Goal: Information Seeking & Learning: Learn about a topic

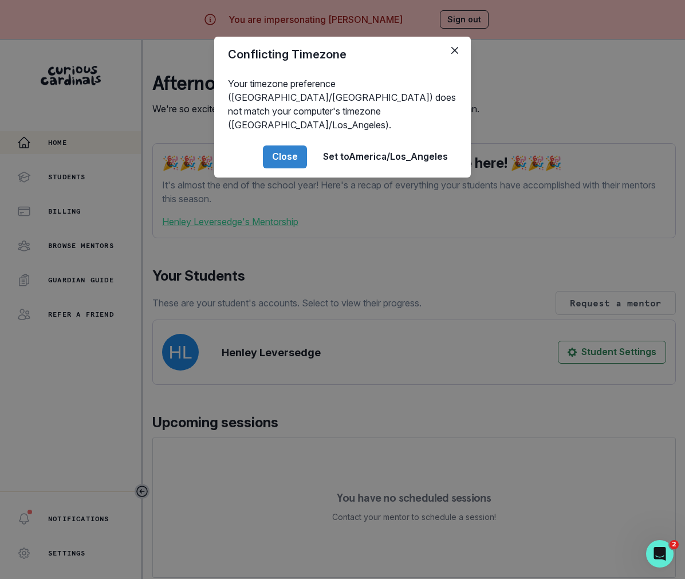
click at [290, 396] on div "Conflicting Timezone Your timezone preference (America/[GEOGRAPHIC_DATA]) does …" at bounding box center [342, 289] width 685 height 579
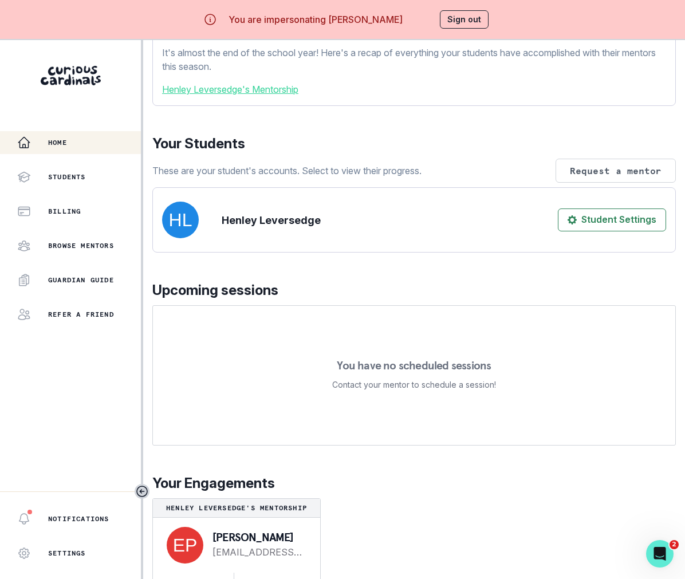
scroll to position [40, 0]
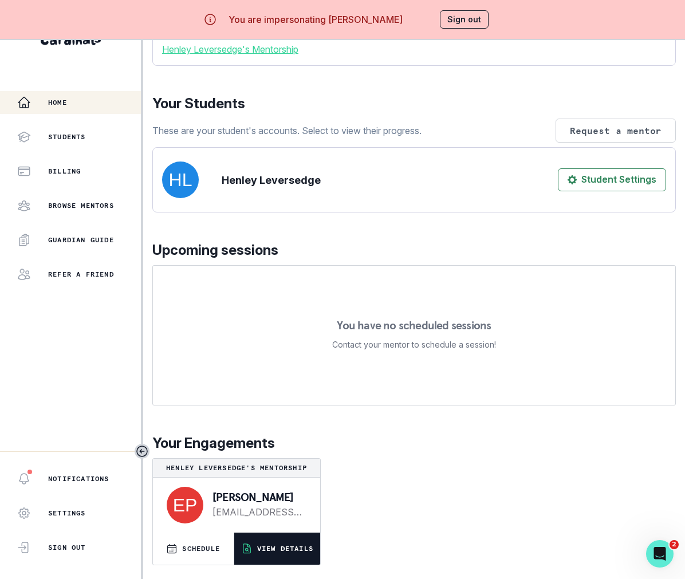
click at [270, 553] on button "VIEW DETAILS" at bounding box center [277, 549] width 86 height 32
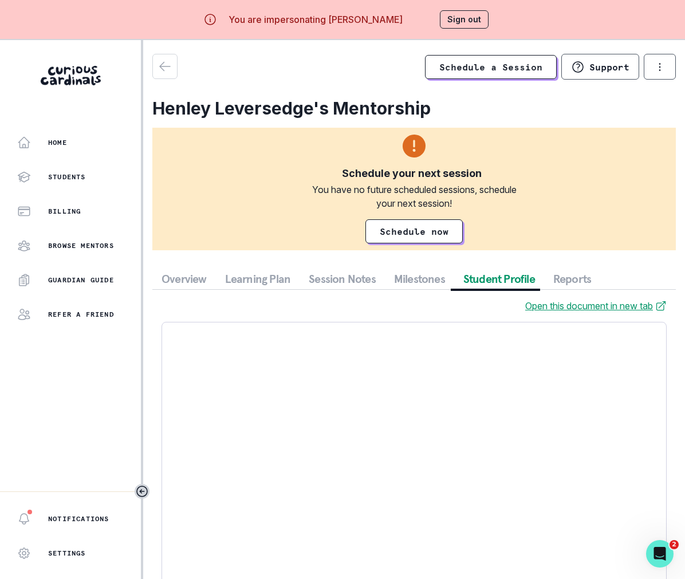
click at [487, 282] on button "Student Profile" at bounding box center [499, 279] width 90 height 21
click at [337, 277] on button "Session Notes" at bounding box center [342, 279] width 85 height 21
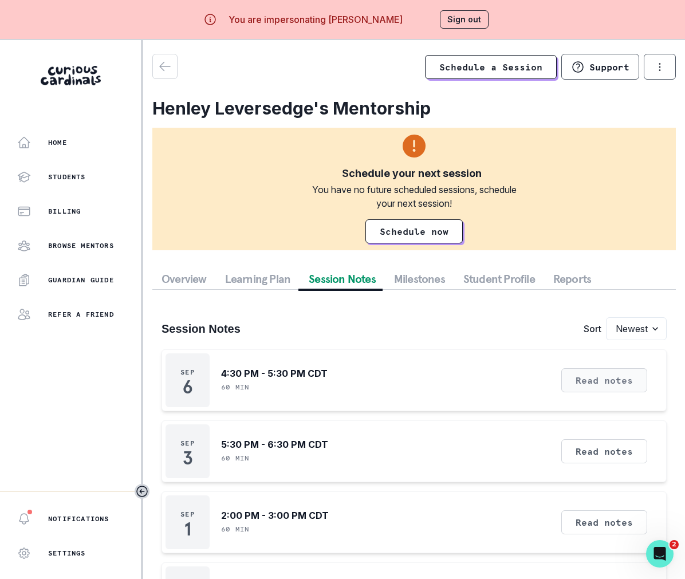
click at [612, 375] on button "Read notes" at bounding box center [604, 380] width 86 height 24
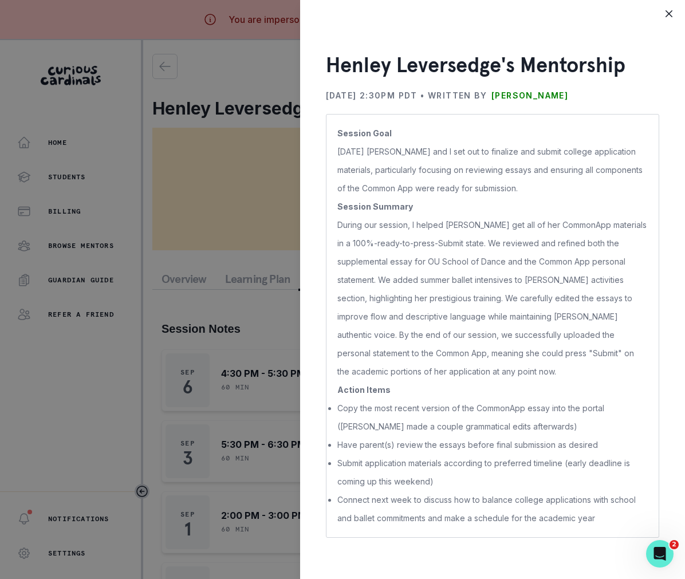
click at [212, 336] on div "[PERSON_NAME]'s Mentorship [DATE] 2:30PM PDT • Written by [PERSON_NAME] Session…" at bounding box center [342, 289] width 685 height 579
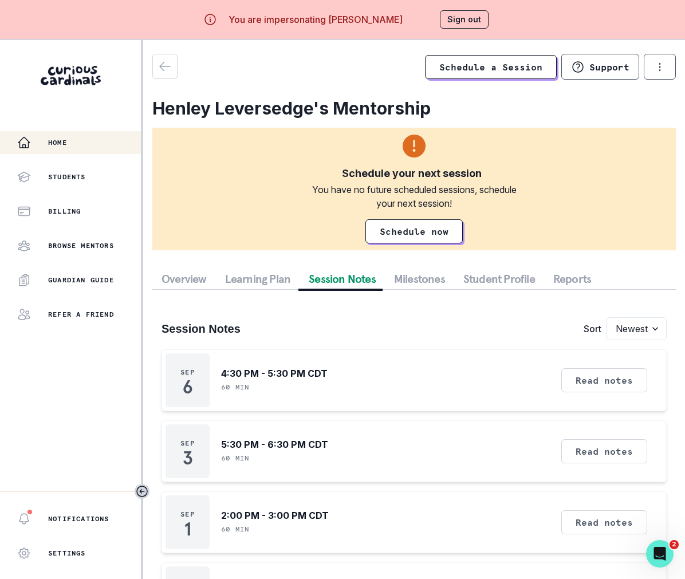
click at [88, 149] on button "Home" at bounding box center [70, 142] width 141 height 23
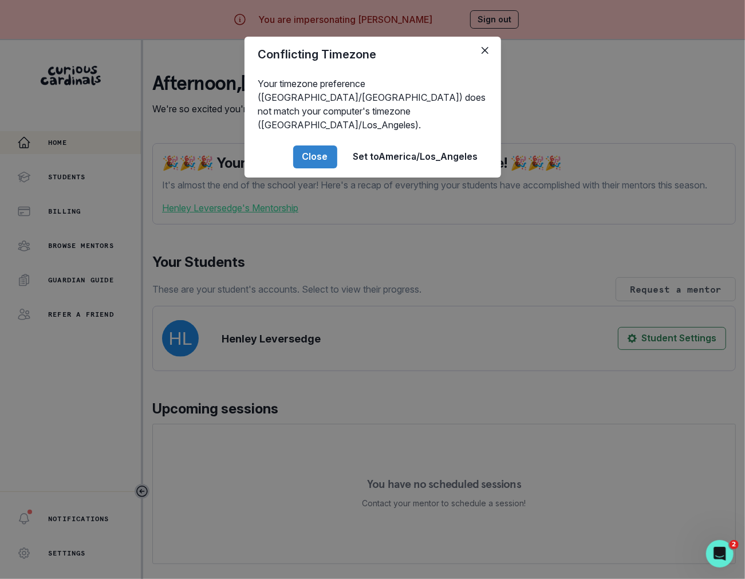
click at [310, 335] on div "Conflicting Timezone Your timezone preference (America/[GEOGRAPHIC_DATA]) does …" at bounding box center [372, 289] width 745 height 579
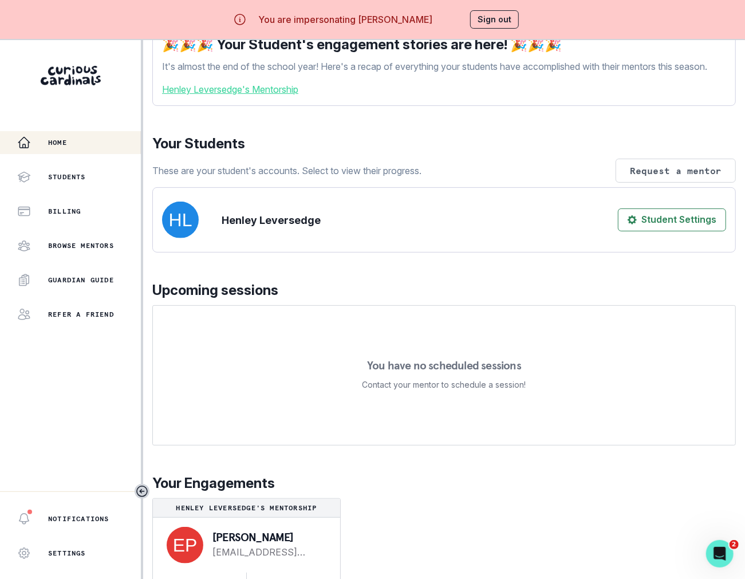
scroll to position [40, 0]
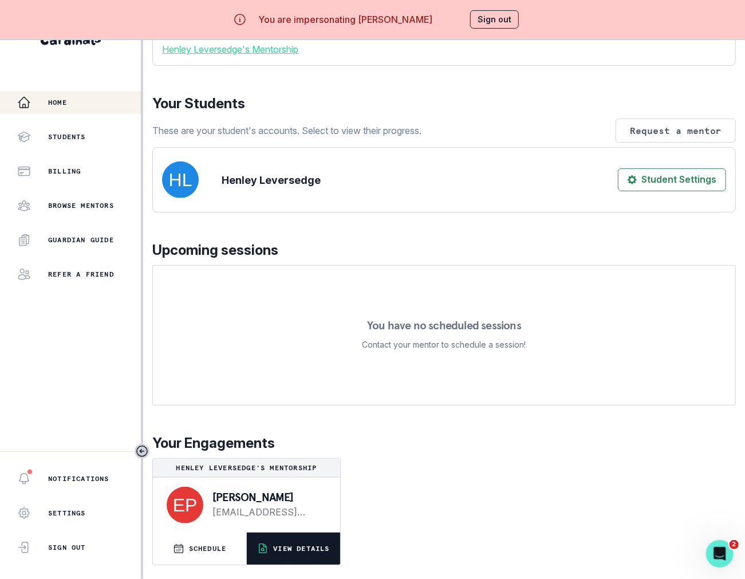
click at [295, 562] on button "VIEW DETAILS" at bounding box center [293, 549] width 93 height 32
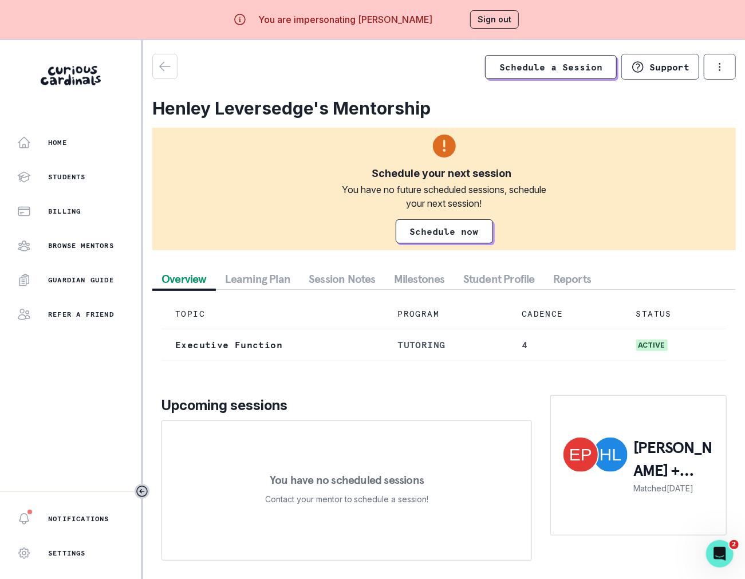
click at [348, 279] on button "Session Notes" at bounding box center [342, 279] width 85 height 21
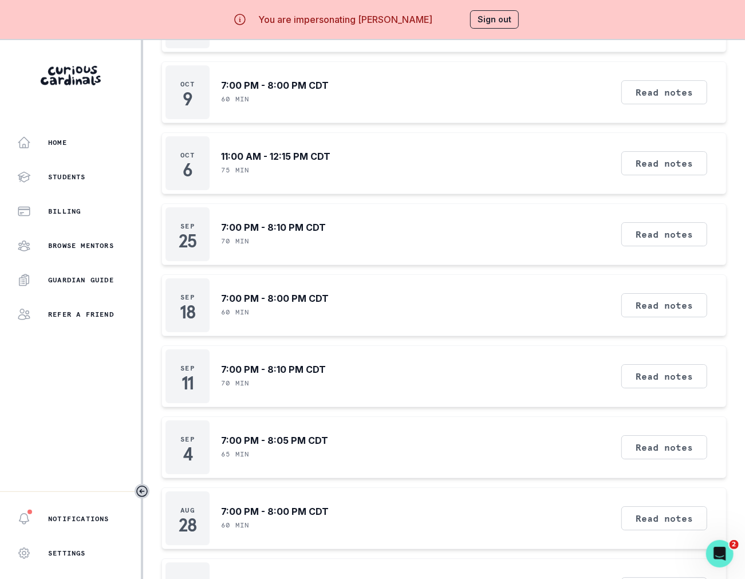
scroll to position [40, 0]
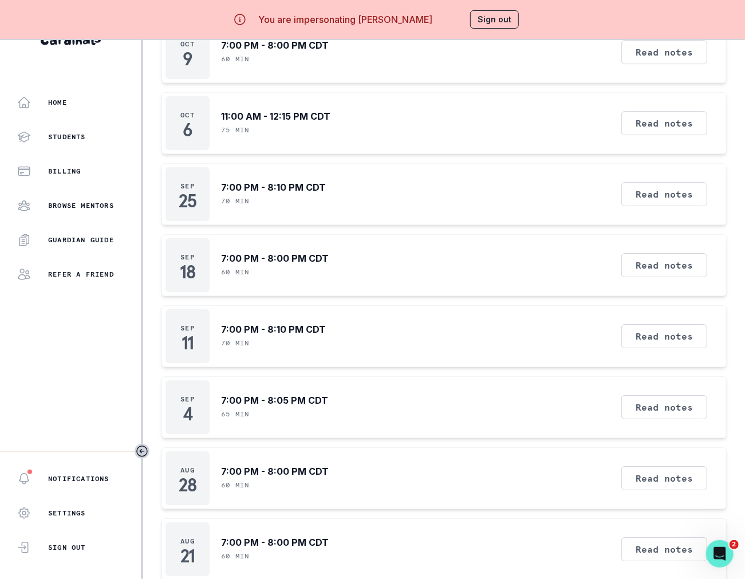
click at [641, 542] on div "Read notes" at bounding box center [664, 549] width 94 height 54
click at [644, 537] on button "Read notes" at bounding box center [664, 549] width 86 height 24
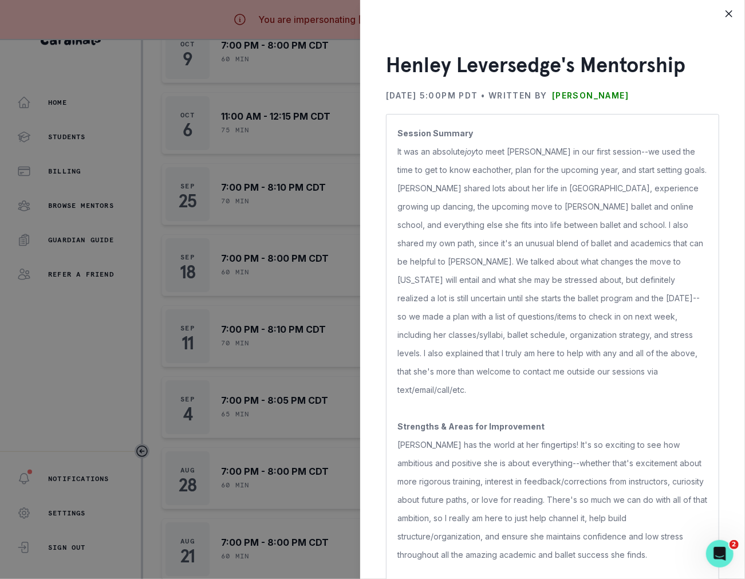
click at [253, 360] on div "Henley Leversedge's Mentorship [DATE] 5:00PM PDT • Written by [PERSON_NAME] Ses…" at bounding box center [372, 289] width 745 height 579
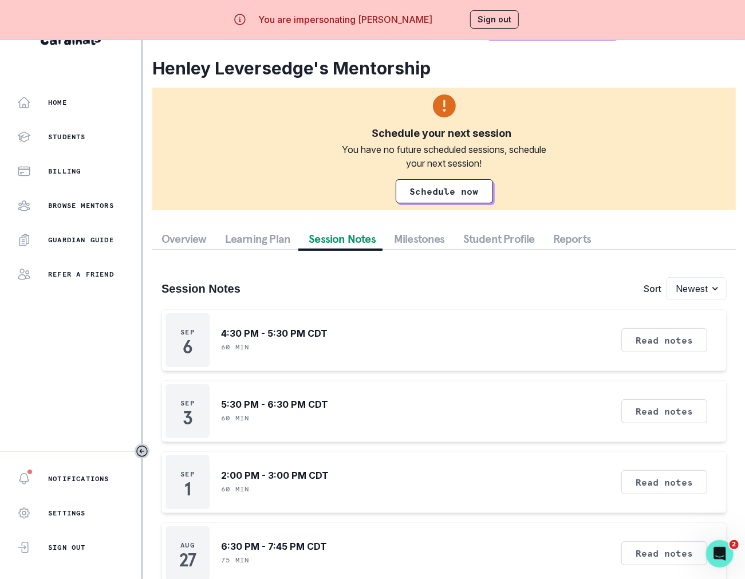
scroll to position [0, 0]
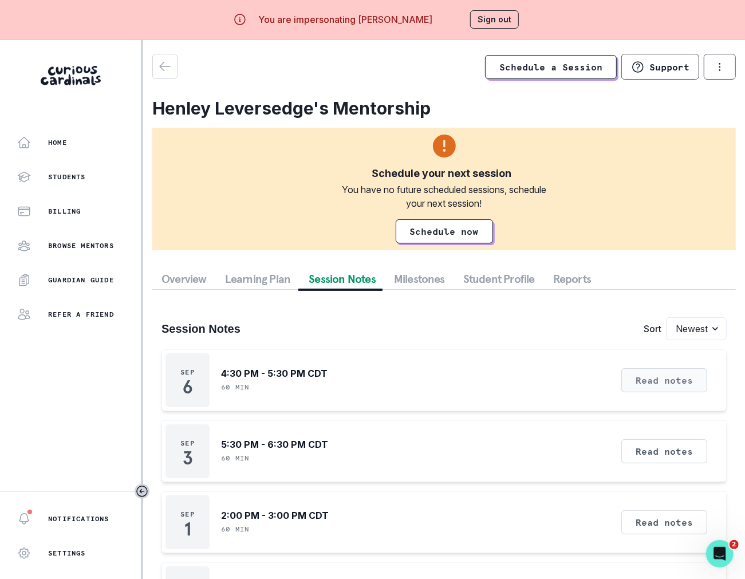
click at [668, 383] on button "Read notes" at bounding box center [664, 380] width 86 height 24
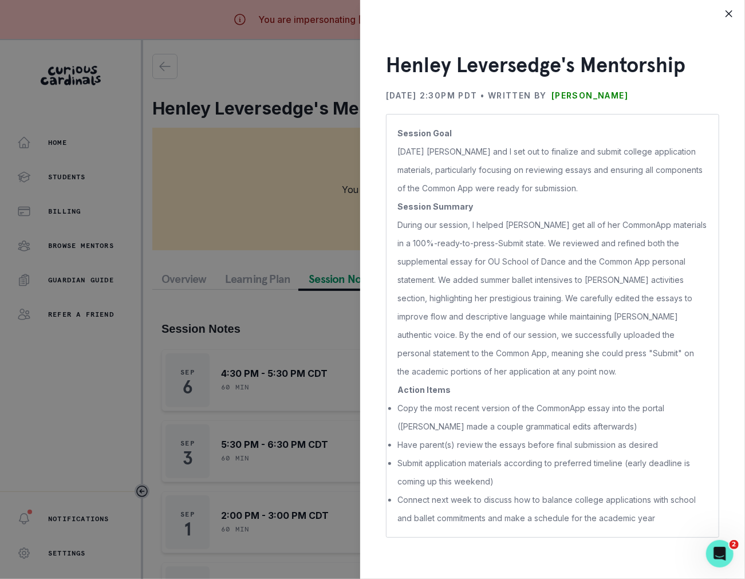
click at [320, 446] on div "[PERSON_NAME]'s Mentorship [DATE] 2:30PM PDT • Written by [PERSON_NAME] Session…" at bounding box center [372, 289] width 745 height 579
